Goal: Check status: Check status

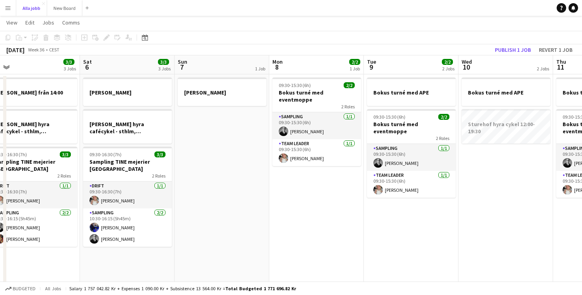
scroll to position [0, 394]
click at [275, 195] on app-date-cell "09:30-15:30 (6h) 2/2 Bokus turné med eventmoppe 2 Roles Sampling [DATE] 09:30-1…" at bounding box center [315, 214] width 95 height 280
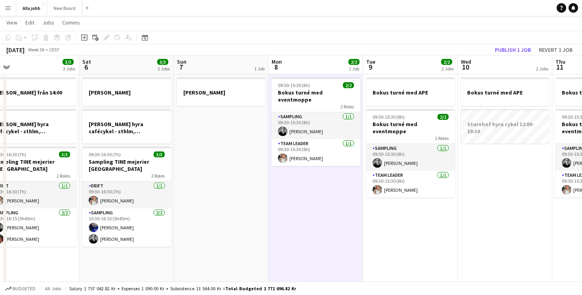
click at [275, 195] on app-date-cell "09:30-15:30 (6h) 2/2 Bokus turné med eventmoppe 2 Roles Sampling [DATE] 09:30-1…" at bounding box center [315, 214] width 95 height 280
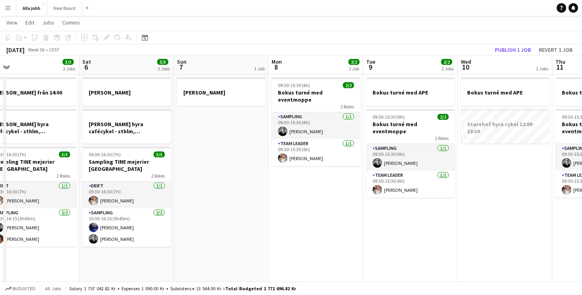
click at [275, 195] on app-date-cell "09:30-15:30 (6h) 2/2 Bokus turné med eventmoppe 2 Roles Sampling [DATE] 09:30-1…" at bounding box center [315, 214] width 95 height 280
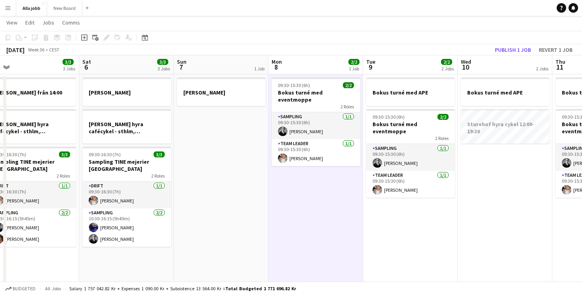
click at [275, 195] on app-date-cell "09:30-15:30 (6h) 2/2 Bokus turné med eventmoppe 2 Roles Sampling [DATE] 09:30-1…" at bounding box center [315, 214] width 95 height 280
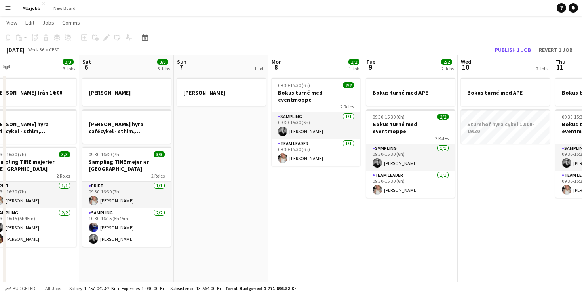
click at [222, 199] on app-date-cell "[PERSON_NAME]" at bounding box center [221, 214] width 95 height 280
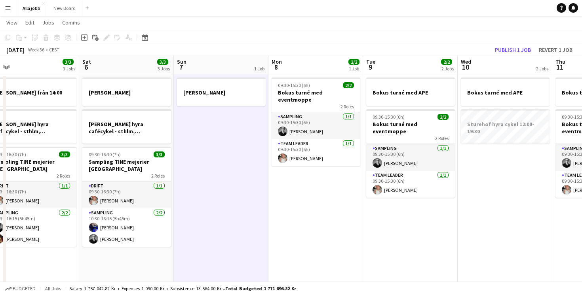
click at [222, 199] on app-date-cell "[PERSON_NAME]" at bounding box center [221, 214] width 95 height 280
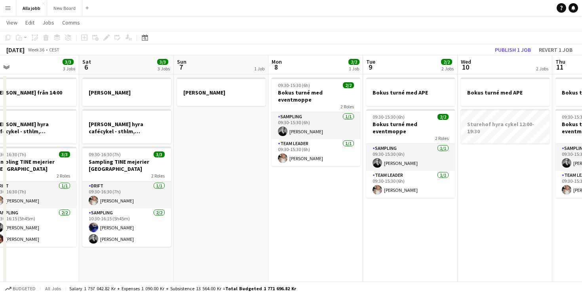
click at [319, 221] on app-date-cell "09:30-15:30 (6h) 2/2 Bokus turné med eventmoppe 2 Roles Sampling [DATE] 09:30-1…" at bounding box center [315, 214] width 95 height 280
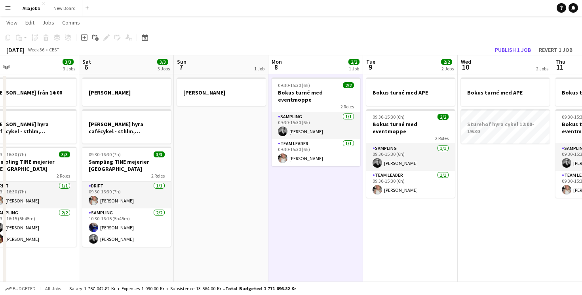
click at [319, 221] on app-date-cell "09:30-15:30 (6h) 2/2 Bokus turné med eventmoppe 2 Roles Sampling [DATE] 09:30-1…" at bounding box center [315, 214] width 95 height 280
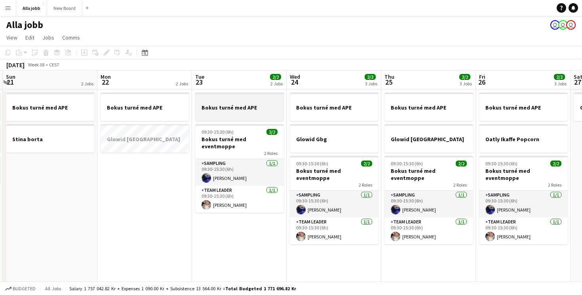
scroll to position [0, 379]
